Goal: Information Seeking & Learning: Learn about a topic

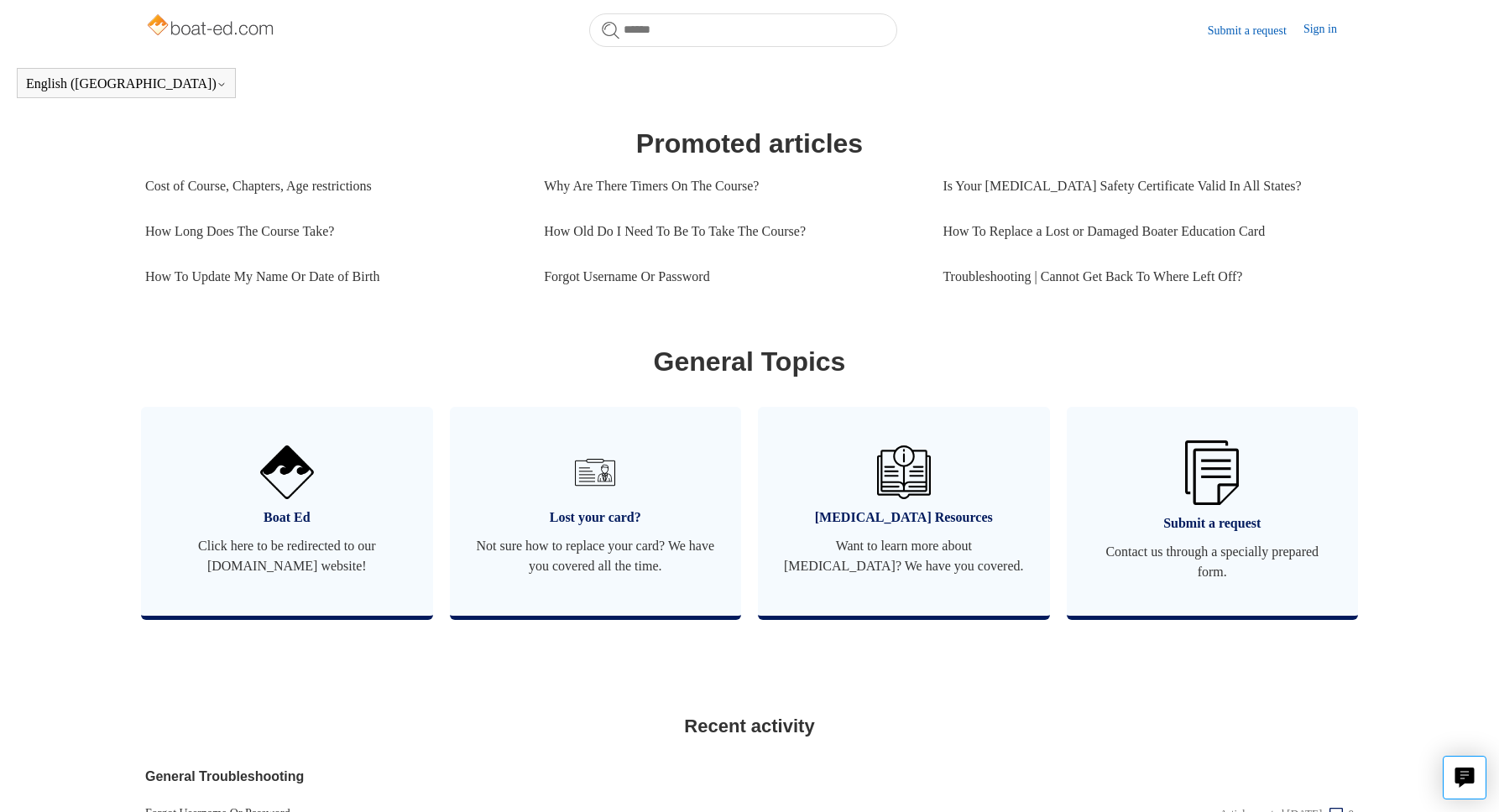
scroll to position [697, 0]
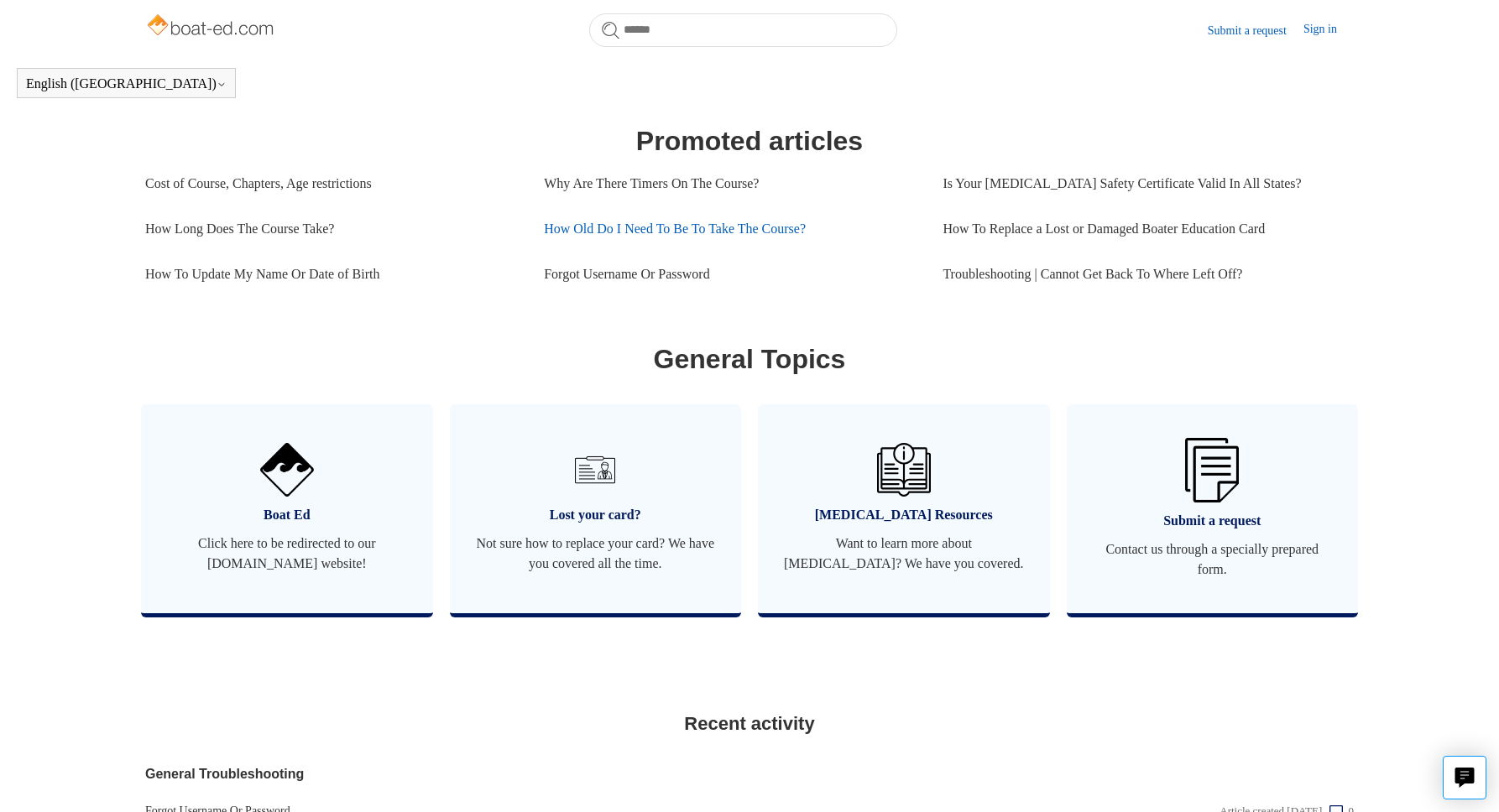
click at [700, 251] on link "How Old Do I Need To Be To Take The Course?" at bounding box center [730, 229] width 373 height 45
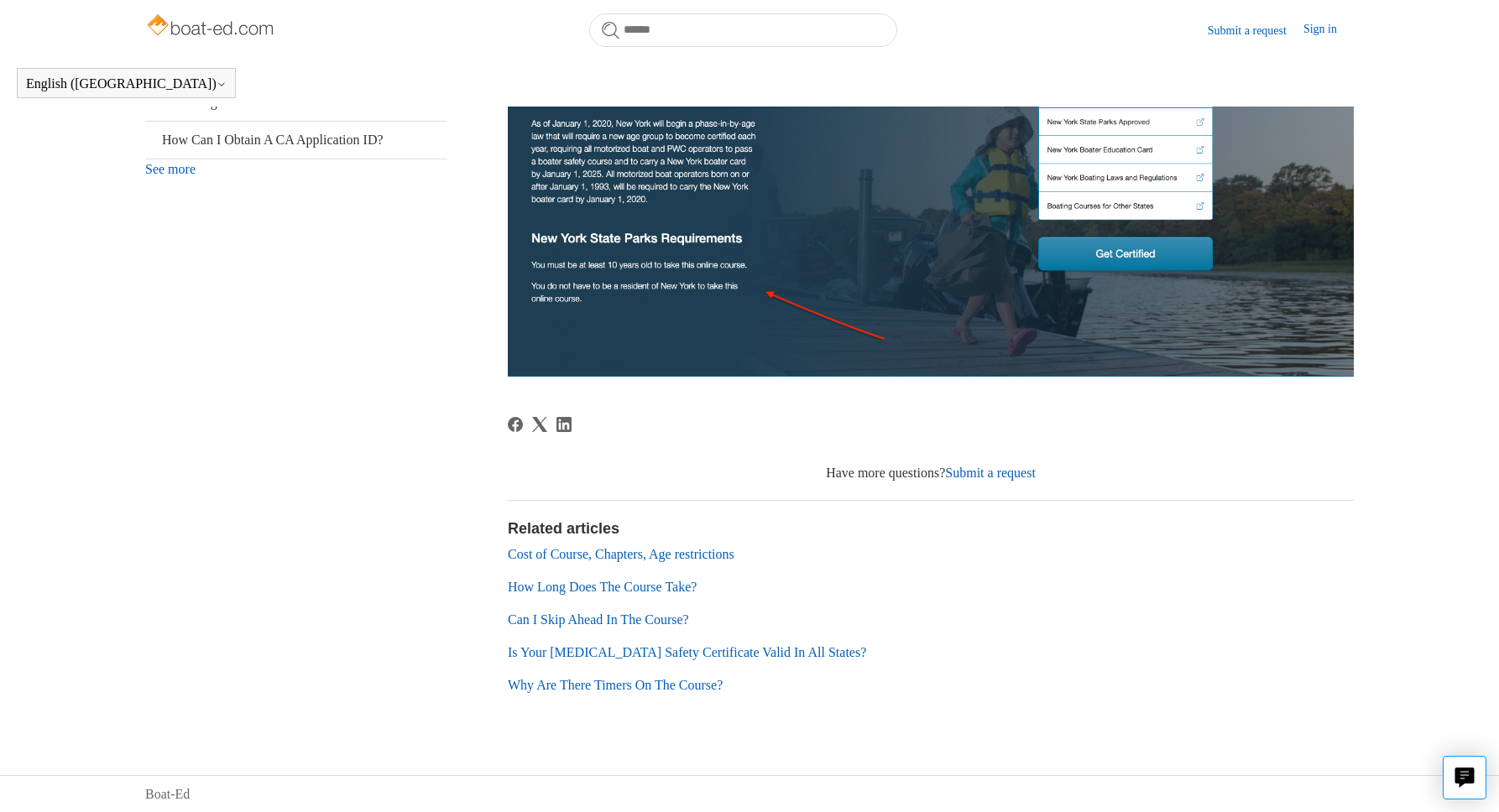
scroll to position [545, 0]
click at [539, 622] on link "Can I Skip Ahead In The Course?" at bounding box center [598, 621] width 182 height 14
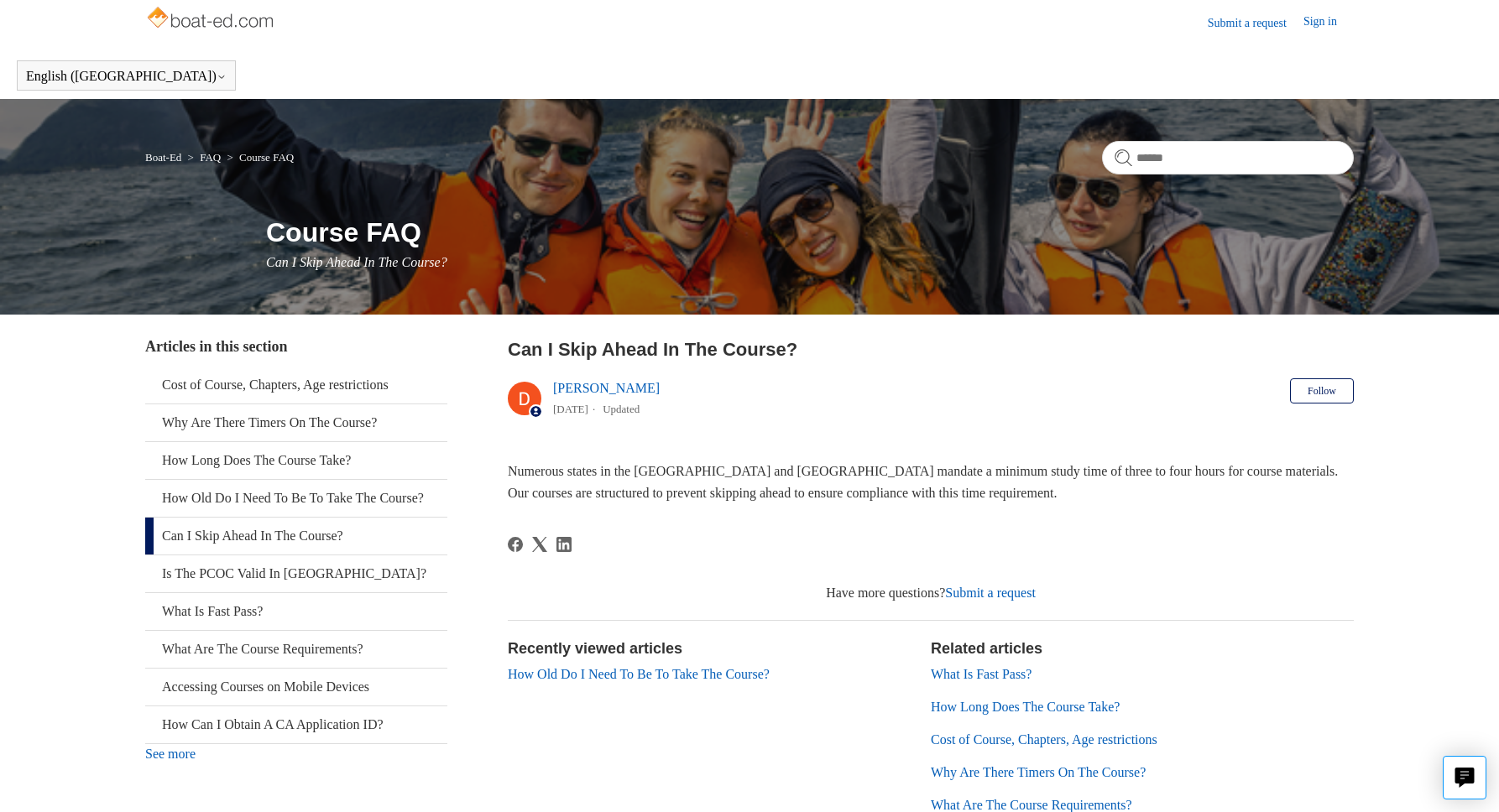
scroll to position [15, 0]
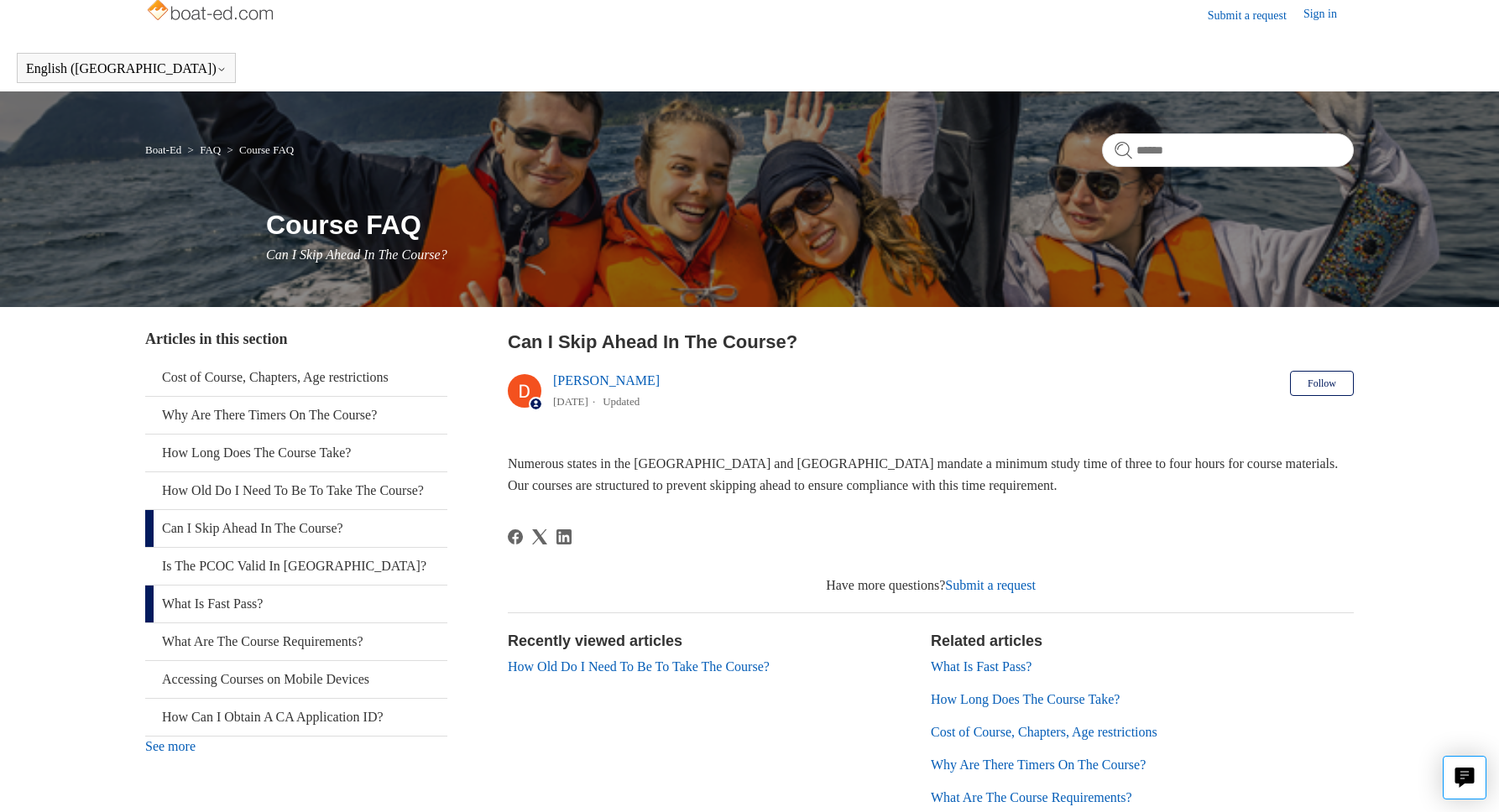
click at [195, 615] on link "What Is Fast Pass?" at bounding box center [296, 603] width 302 height 37
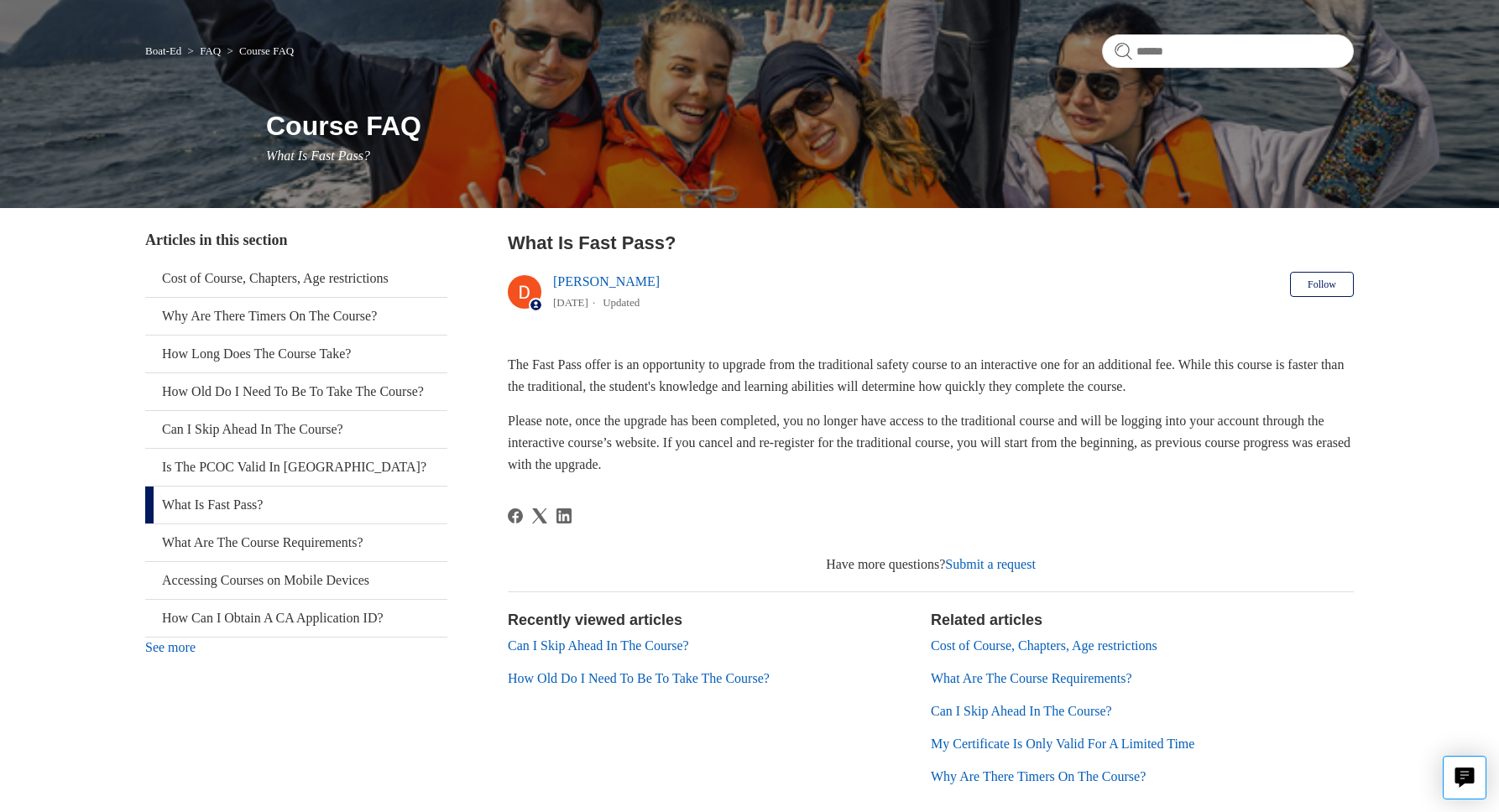
scroll to position [115, 0]
click at [220, 51] on link "FAQ" at bounding box center [210, 50] width 21 height 13
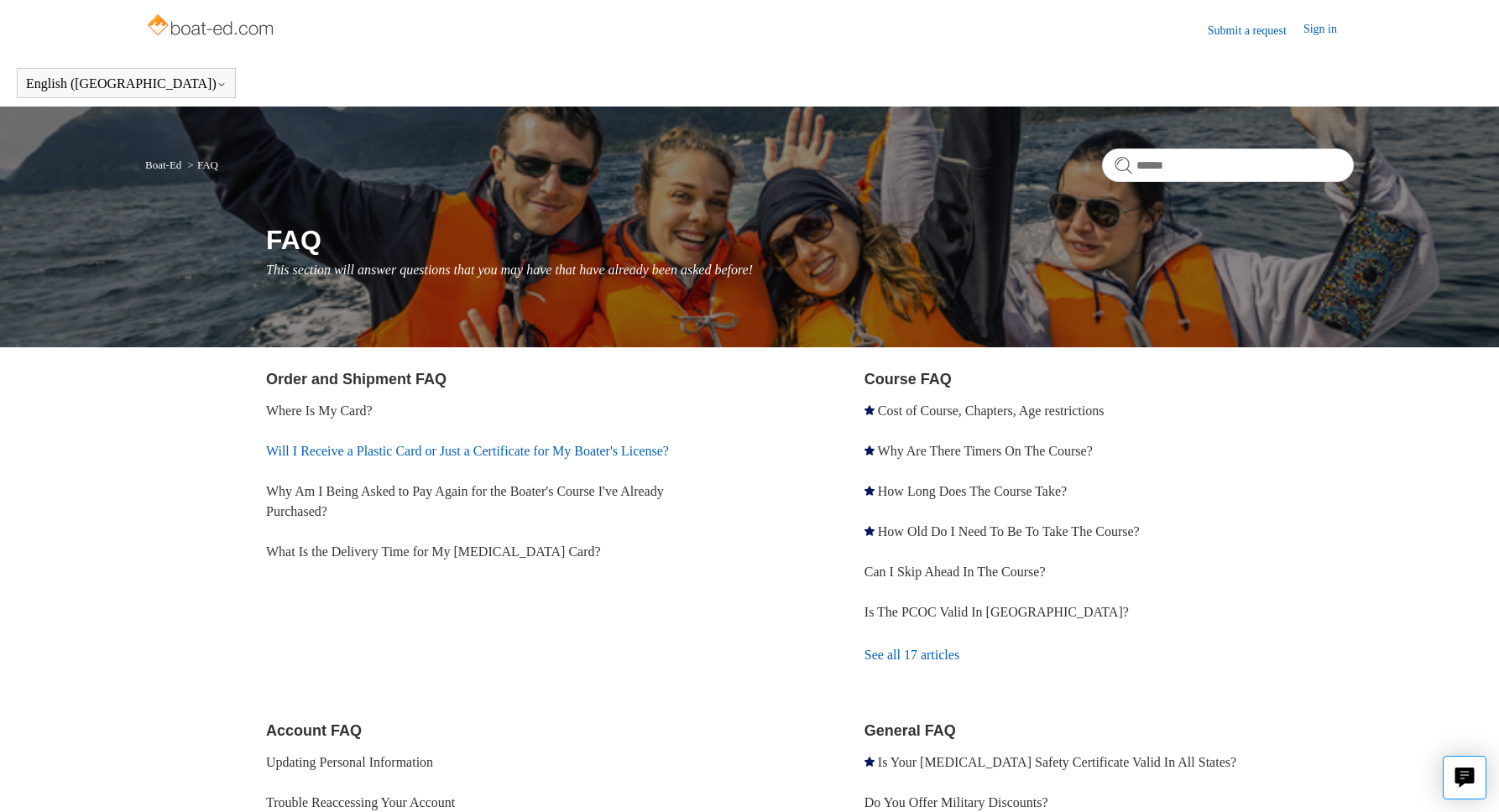
click at [557, 454] on link "Will I Receive a Plastic Card or Just a Certificate for My Boater's License?" at bounding box center [467, 451] width 403 height 14
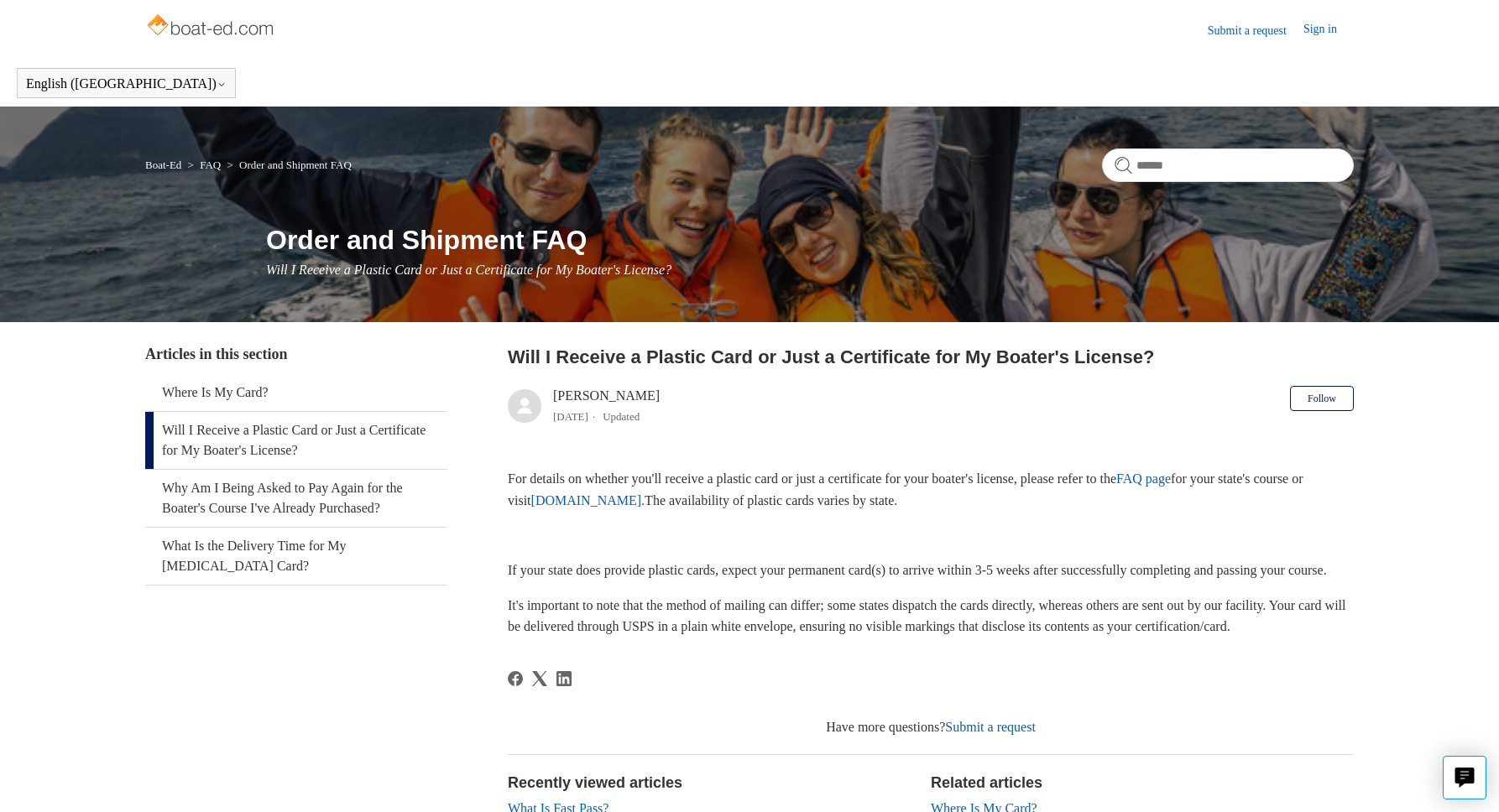
click at [209, 33] on img at bounding box center [212, 26] width 134 height 33
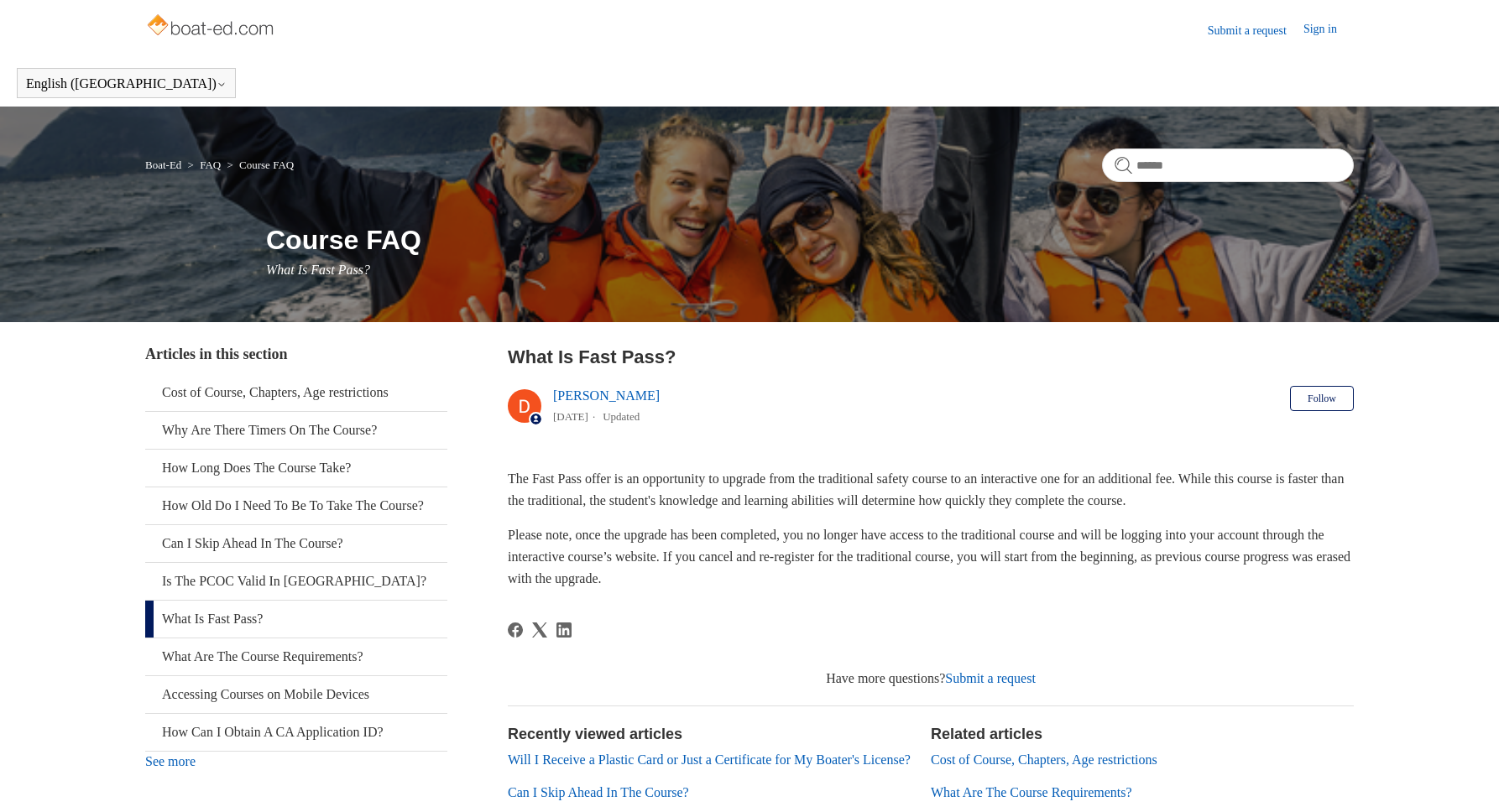
scroll to position [115, 0]
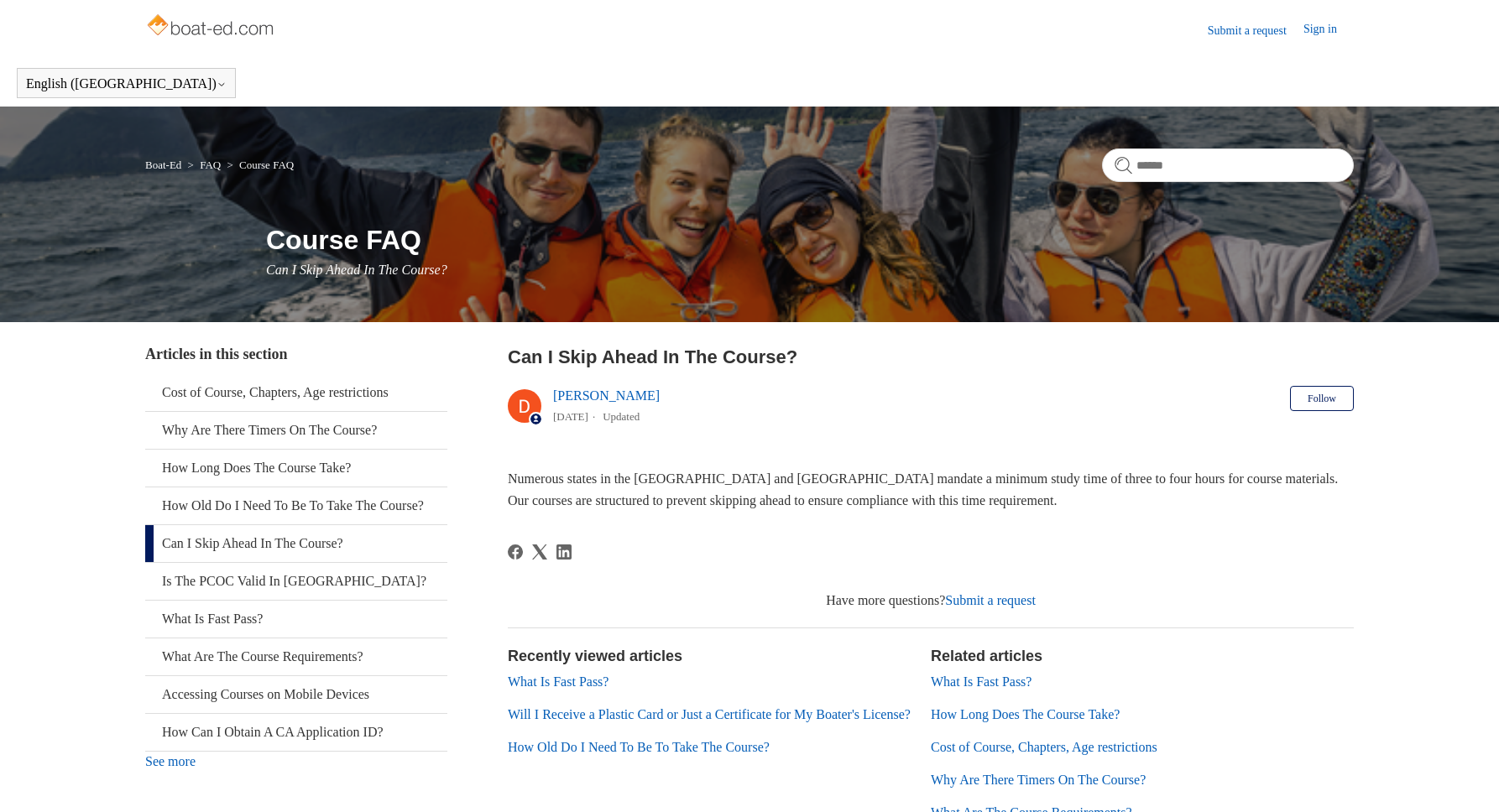
scroll to position [15, 0]
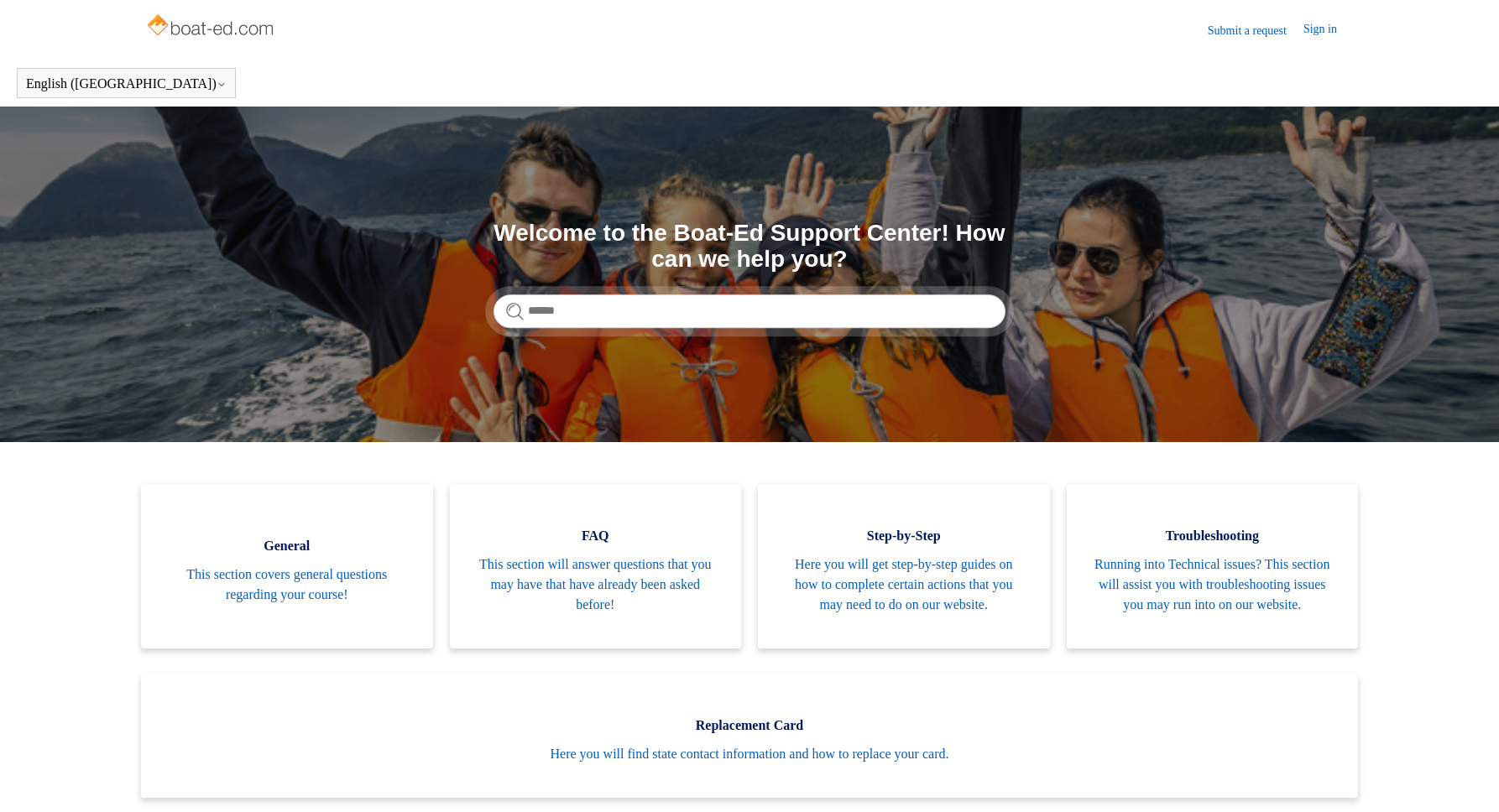
scroll to position [697, 0]
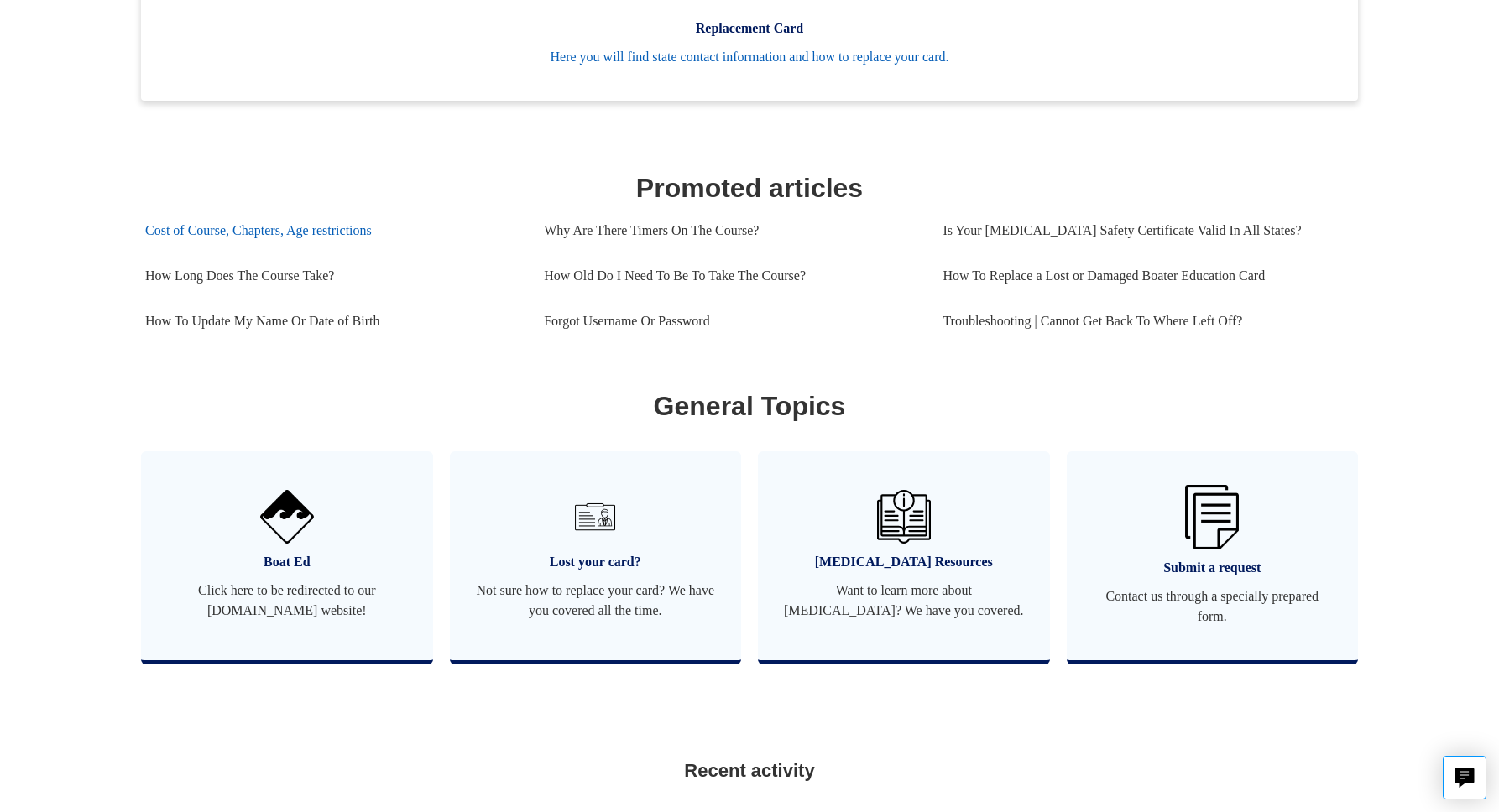
click at [235, 253] on link "Cost of Course, Chapters, Age restrictions" at bounding box center [332, 230] width 373 height 45
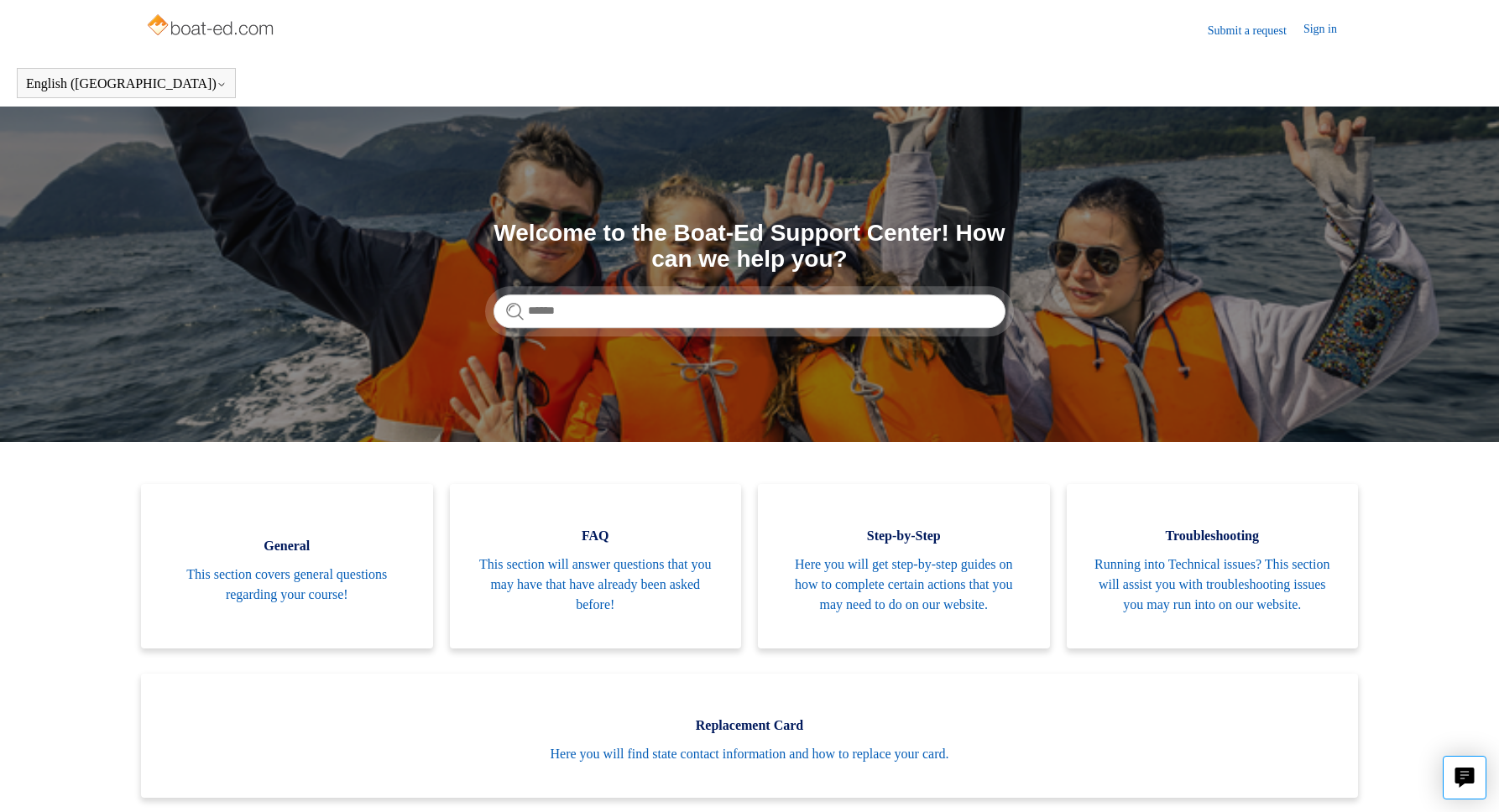
scroll to position [0, 0]
